Goal: Find specific page/section: Find specific page/section

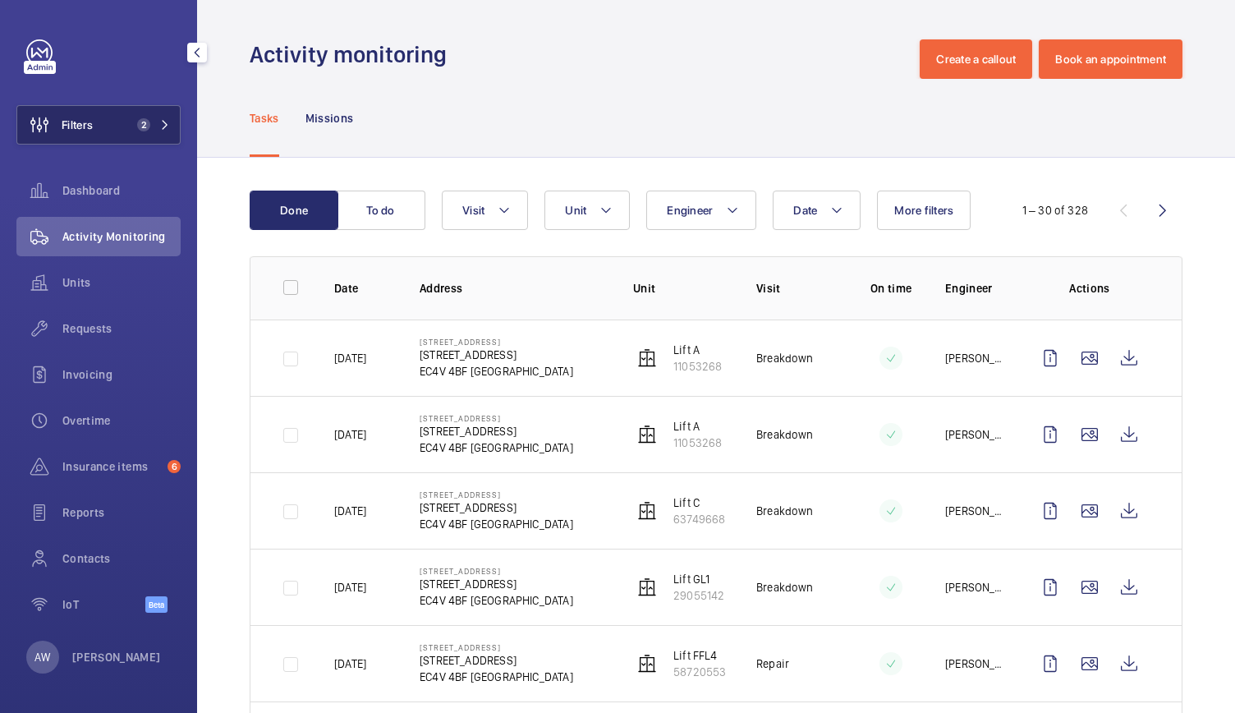
click at [135, 126] on span "2" at bounding box center [141, 124] width 20 height 13
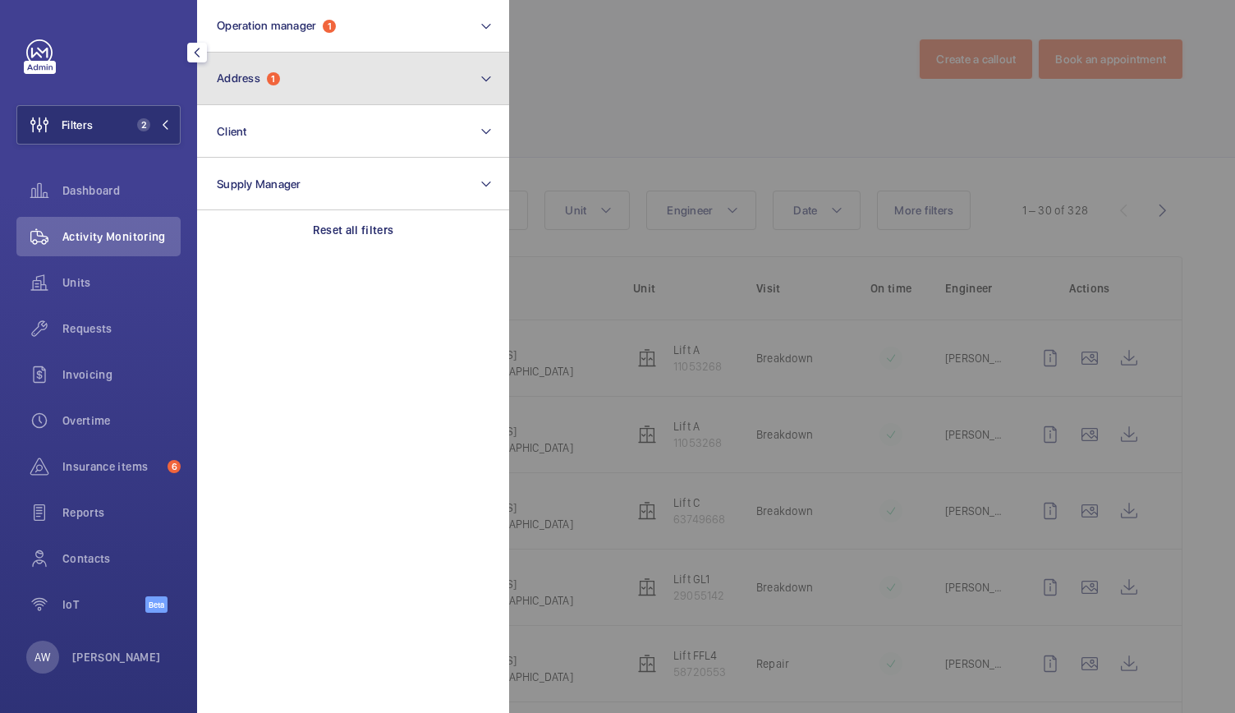
click at [270, 93] on button "Address 1" at bounding box center [353, 79] width 312 height 53
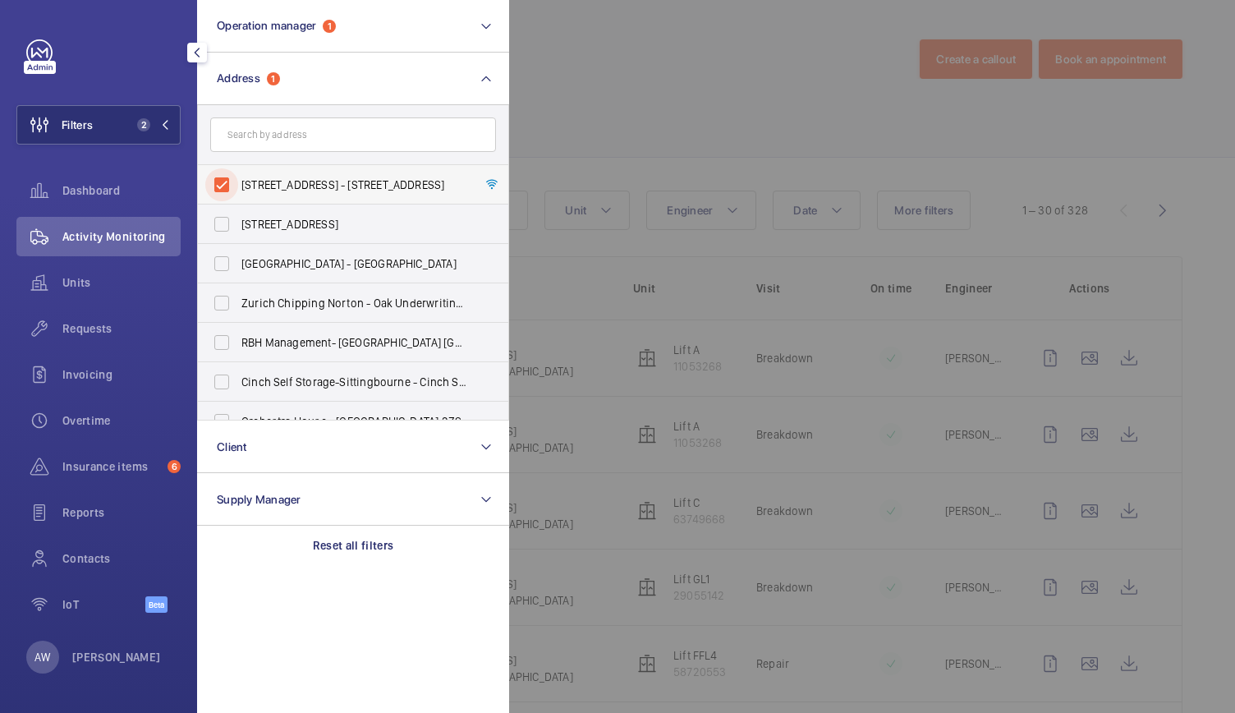
click at [224, 188] on input "160 Queen Victoria Street - 160 Queen Victoria Street, LONDON EC4V 4BF" at bounding box center [221, 184] width 33 height 33
checkbox input "false"
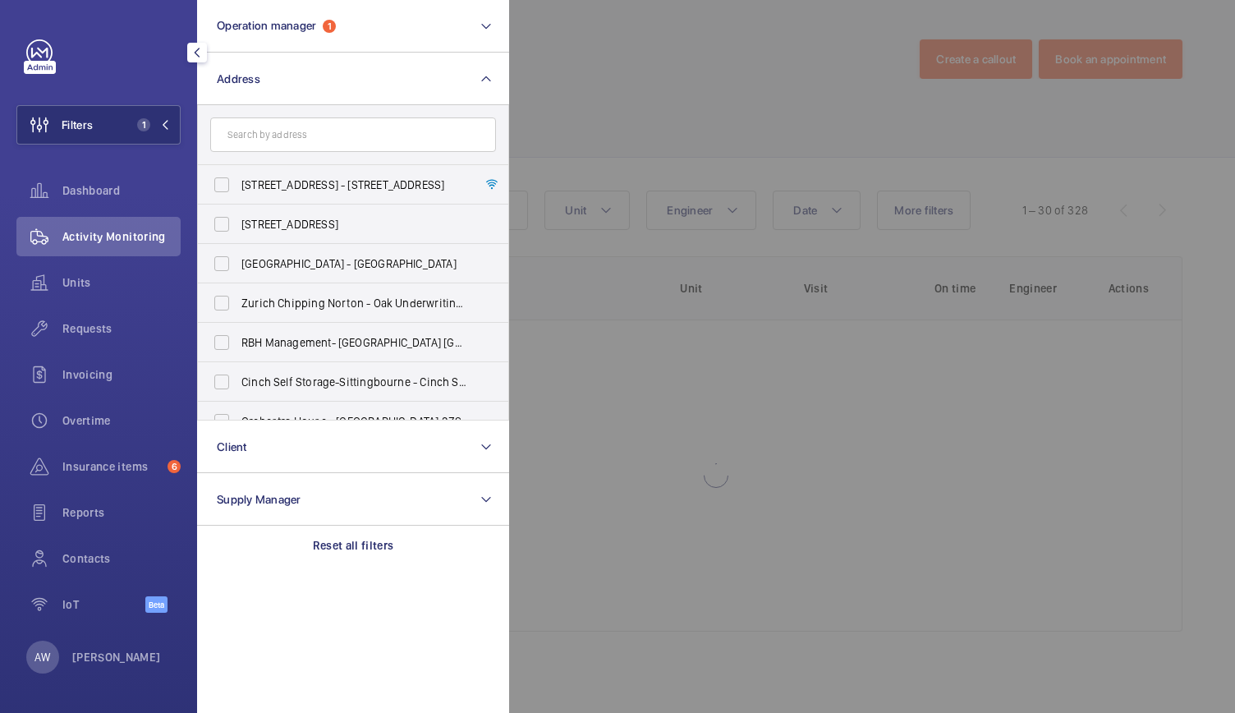
click at [608, 73] on div at bounding box center [1126, 356] width 1235 height 713
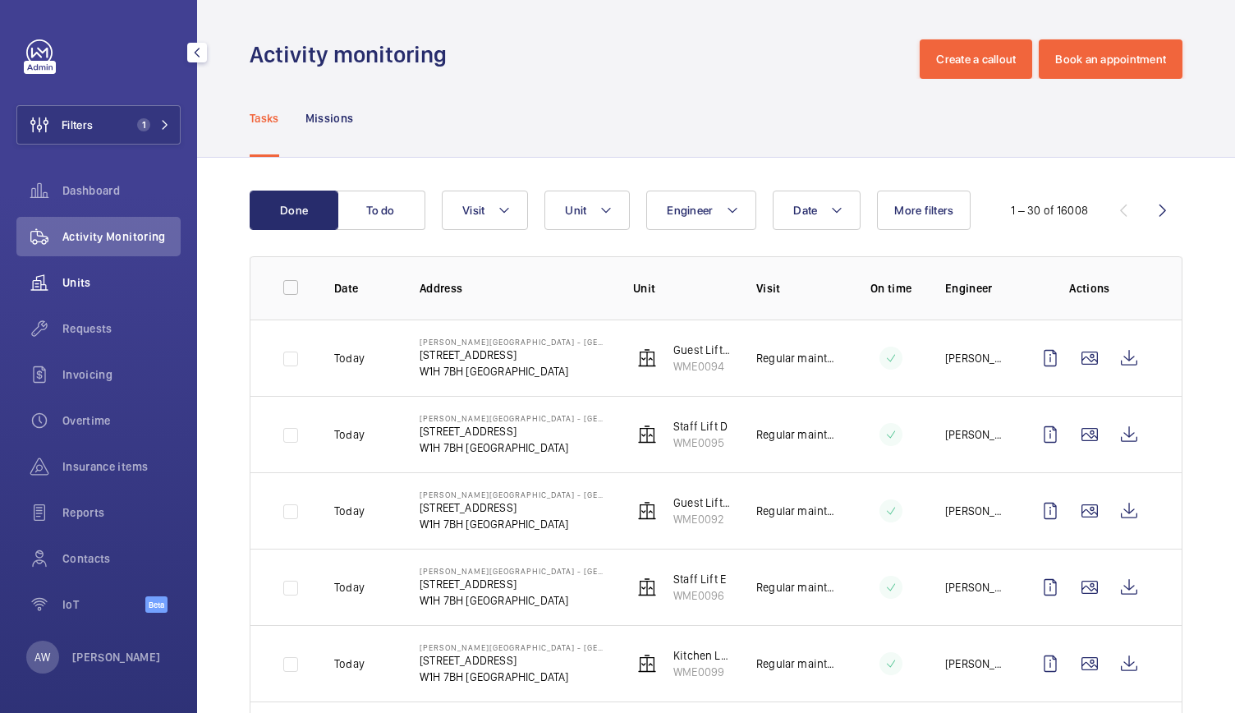
click at [94, 281] on span "Units" at bounding box center [121, 282] width 118 height 16
